Goal: Information Seeking & Learning: Learn about a topic

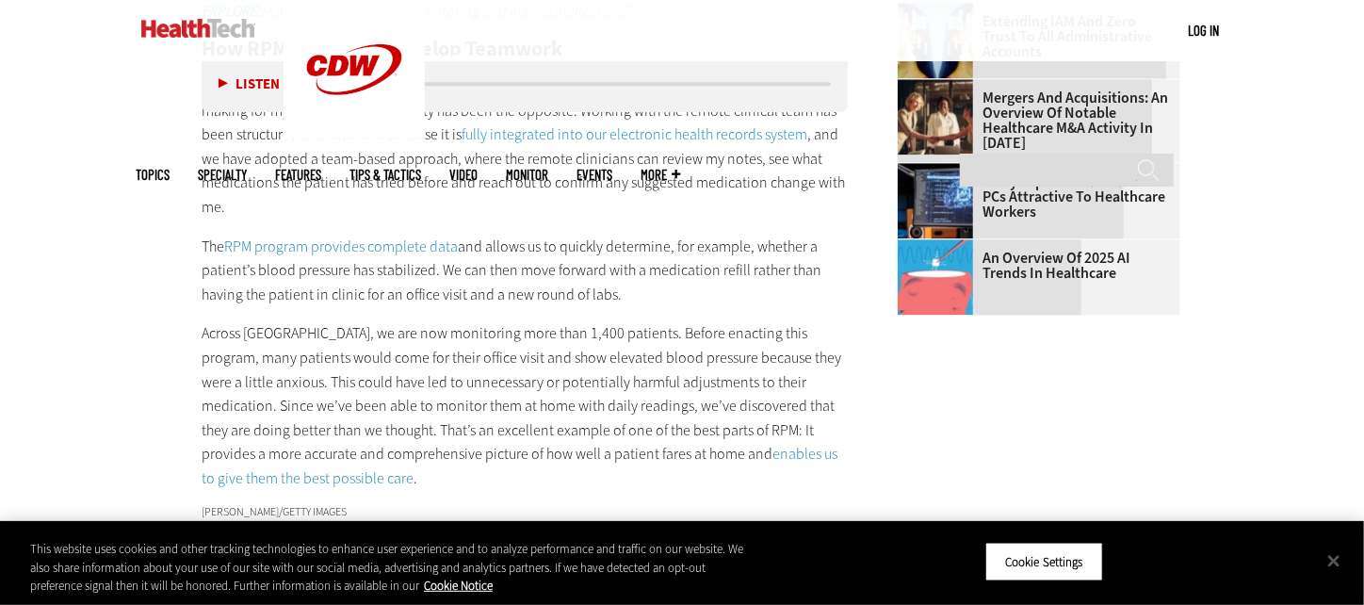
scroll to position [2261, 0]
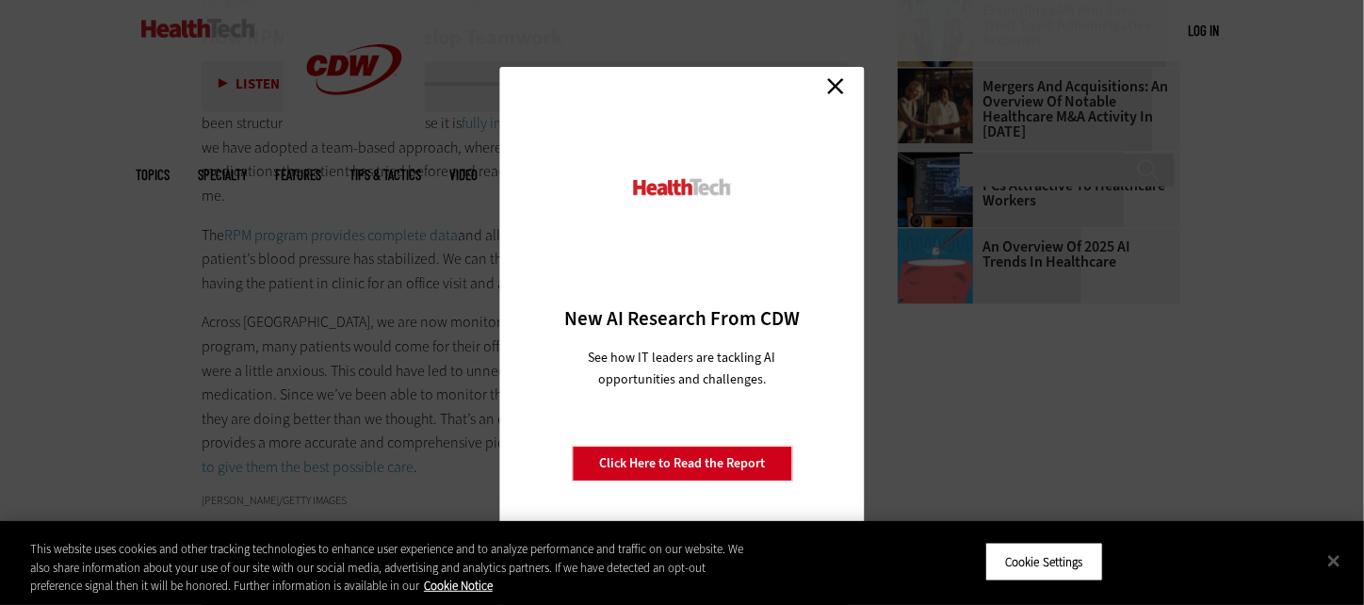
click at [844, 82] on link "Close" at bounding box center [835, 86] width 28 height 28
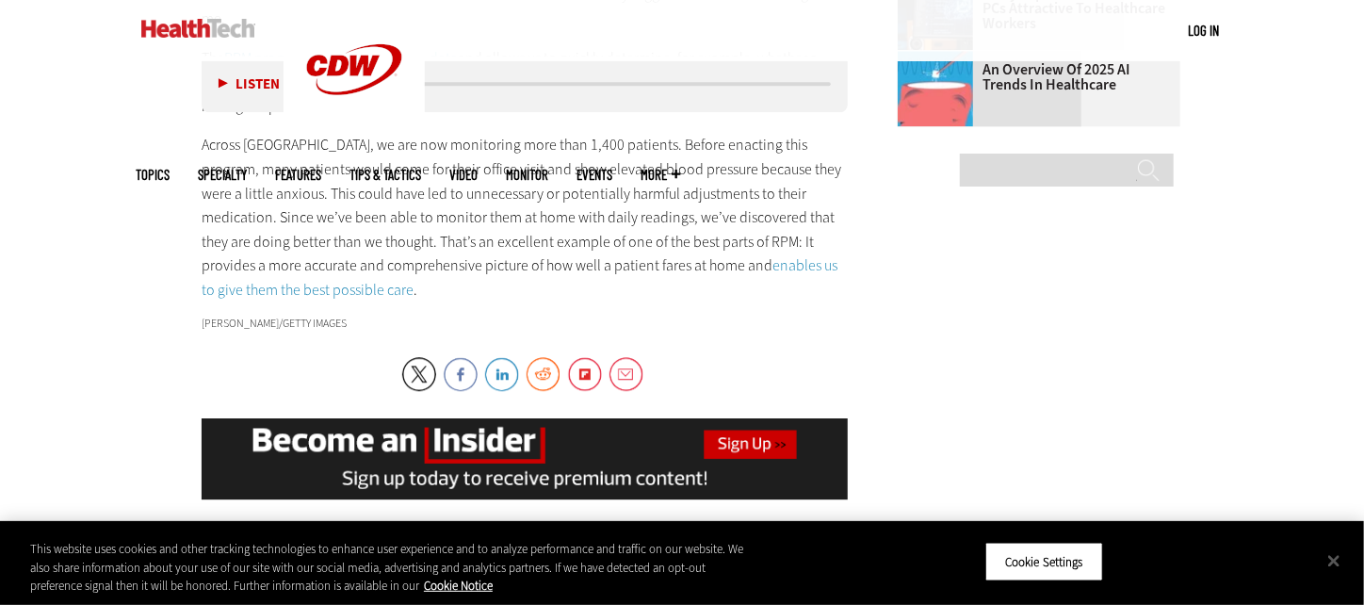
scroll to position [2354, 0]
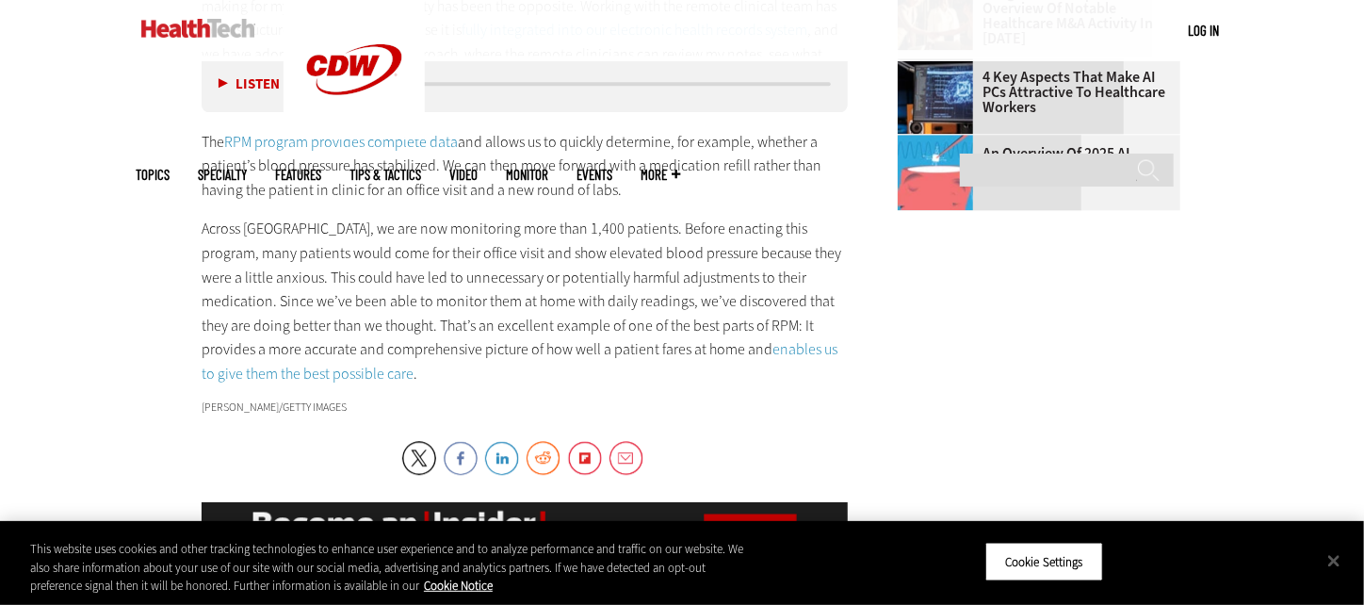
click at [252, 217] on p "Across [GEOGRAPHIC_DATA], we are now monitoring more than 1,400 patients. Befor…" at bounding box center [525, 301] width 646 height 169
drag, startPoint x: 242, startPoint y: 206, endPoint x: 347, endPoint y: 208, distance: 104.6
click at [347, 217] on p "Across [GEOGRAPHIC_DATA], we are now monitoring more than 1,400 patients. Befor…" at bounding box center [525, 301] width 646 height 169
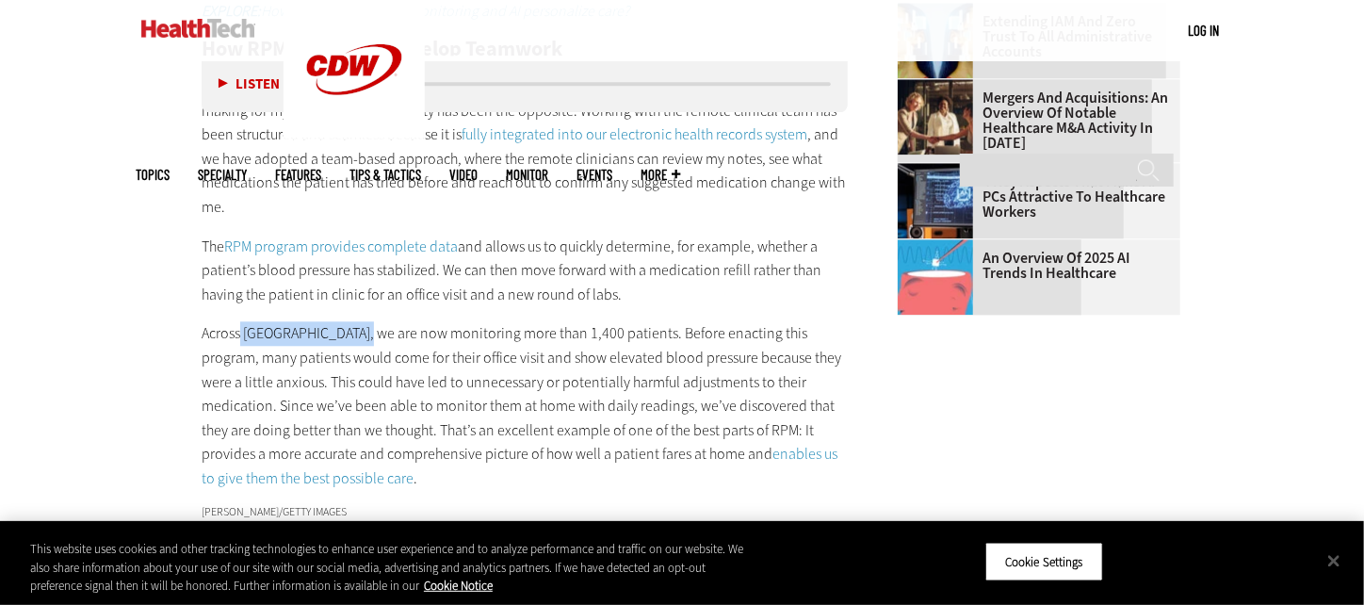
scroll to position [2261, 0]
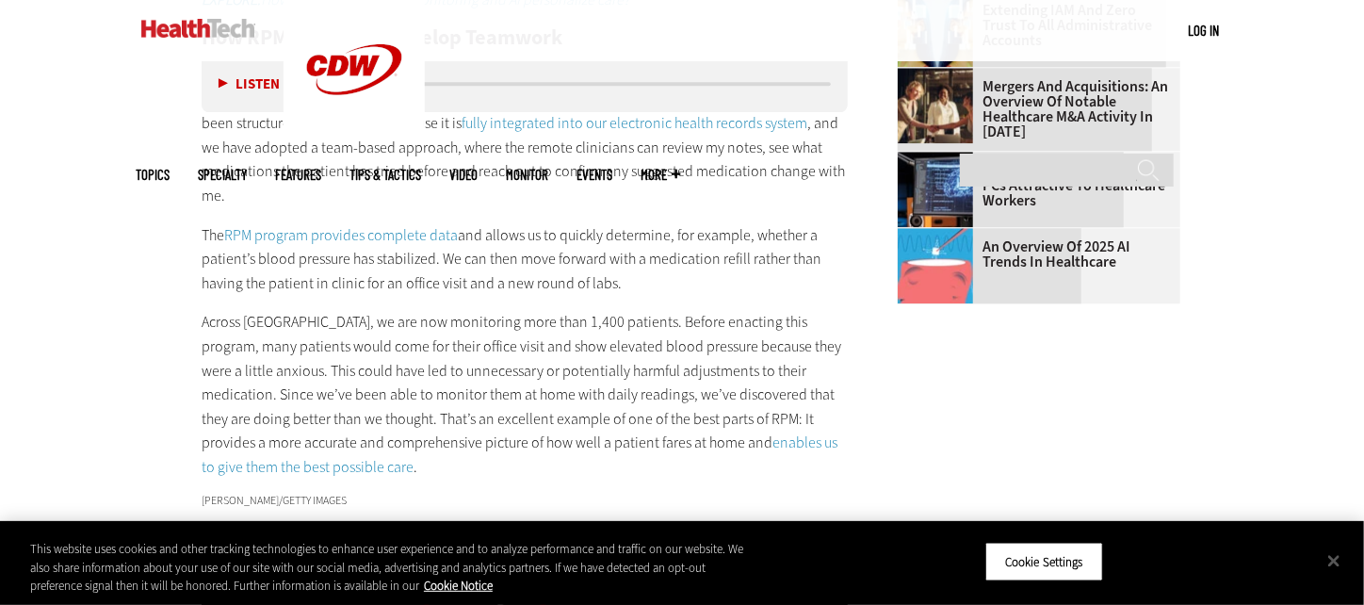
click at [417, 345] on p "Across [GEOGRAPHIC_DATA], we are now monitoring more than 1,400 patients. Befor…" at bounding box center [525, 394] width 646 height 169
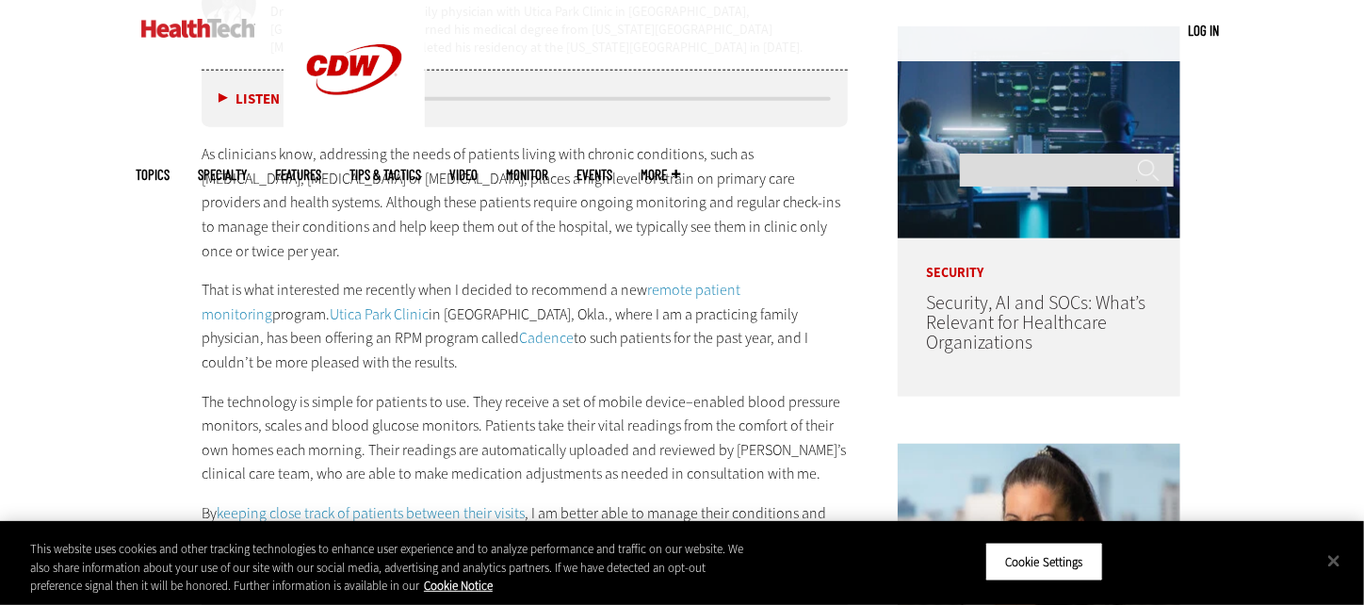
scroll to position [1036, 0]
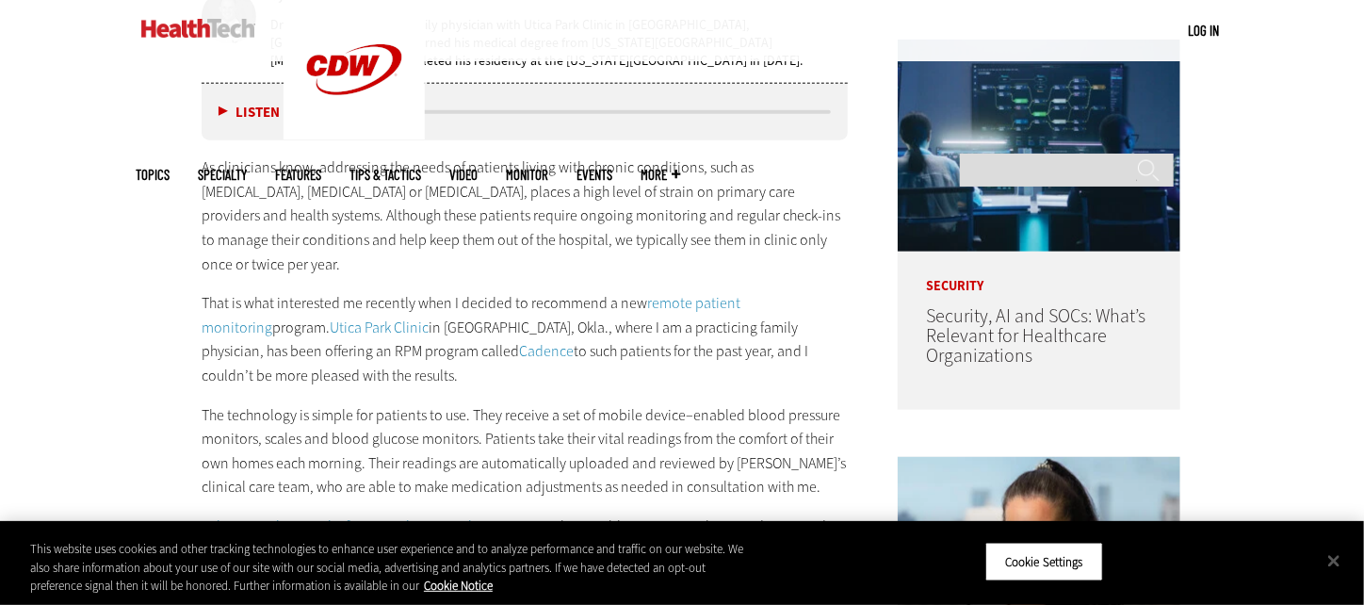
click at [343, 317] on link "Utica Park Clinic" at bounding box center [379, 327] width 99 height 20
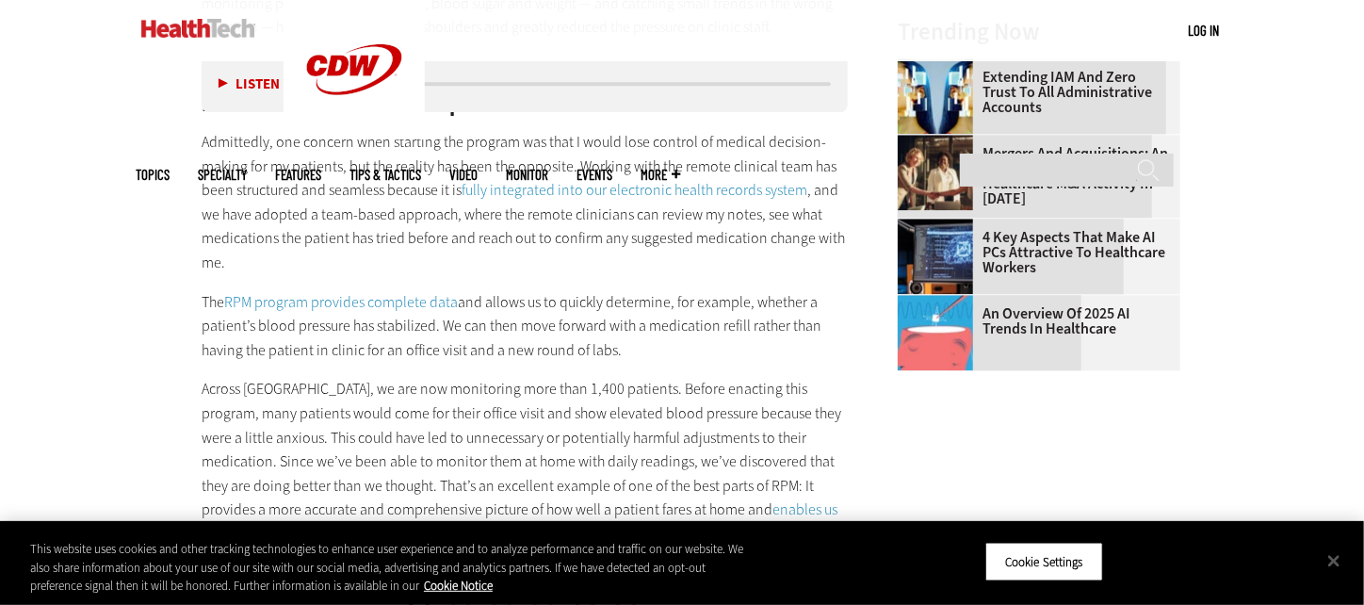
scroll to position [2261, 0]
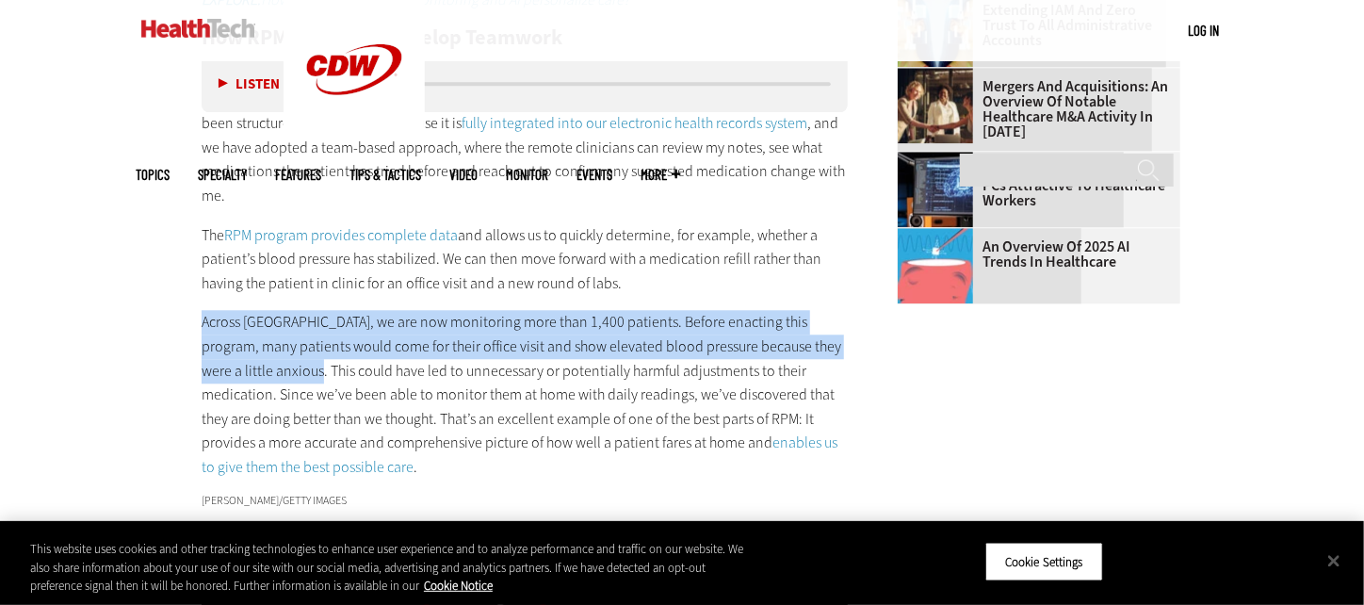
drag, startPoint x: 192, startPoint y: 299, endPoint x: 276, endPoint y: 335, distance: 91.5
click at [399, 310] on p "Across [GEOGRAPHIC_DATA], we are now monitoring more than 1,400 patients. Befor…" at bounding box center [525, 394] width 646 height 169
click at [252, 310] on p "Across [GEOGRAPHIC_DATA], we are now monitoring more than 1,400 patients. Befor…" at bounding box center [525, 394] width 646 height 169
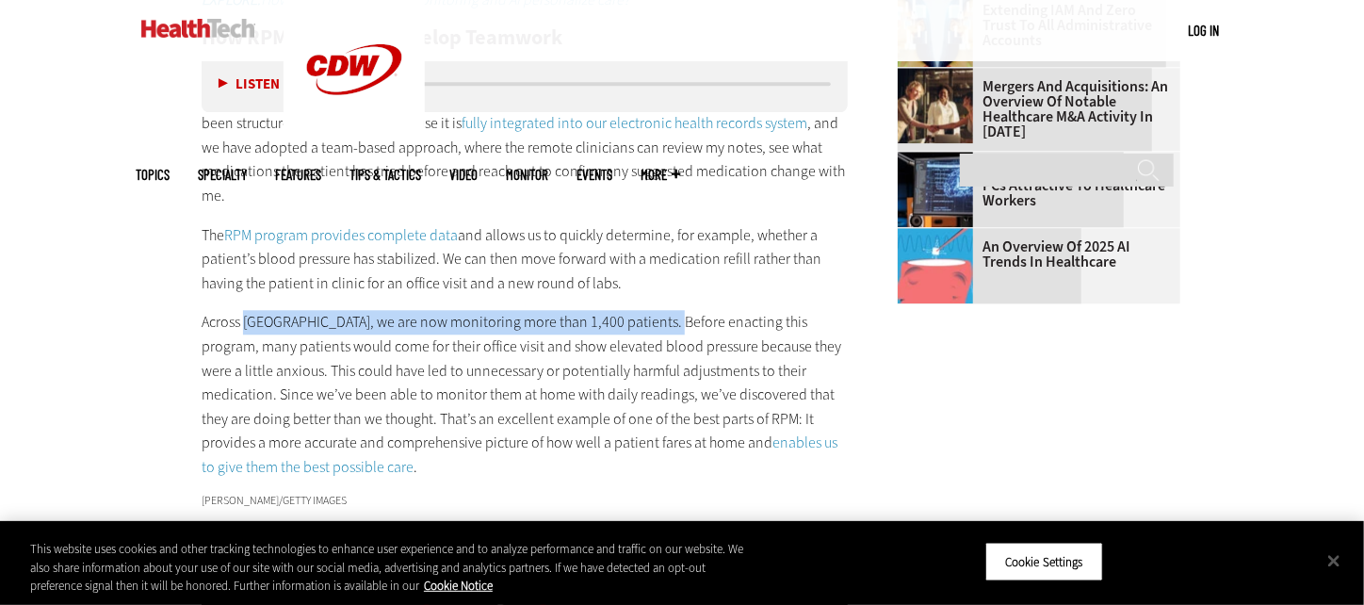
drag, startPoint x: 244, startPoint y: 300, endPoint x: 648, endPoint y: 297, distance: 404.1
click at [648, 310] on p "Across [GEOGRAPHIC_DATA], we are now monitoring more than 1,400 patients. Befor…" at bounding box center [525, 394] width 646 height 169
copy p "[GEOGRAPHIC_DATA], we are now monitoring more than 1,400 patients."
